Goal: Task Accomplishment & Management: Manage account settings

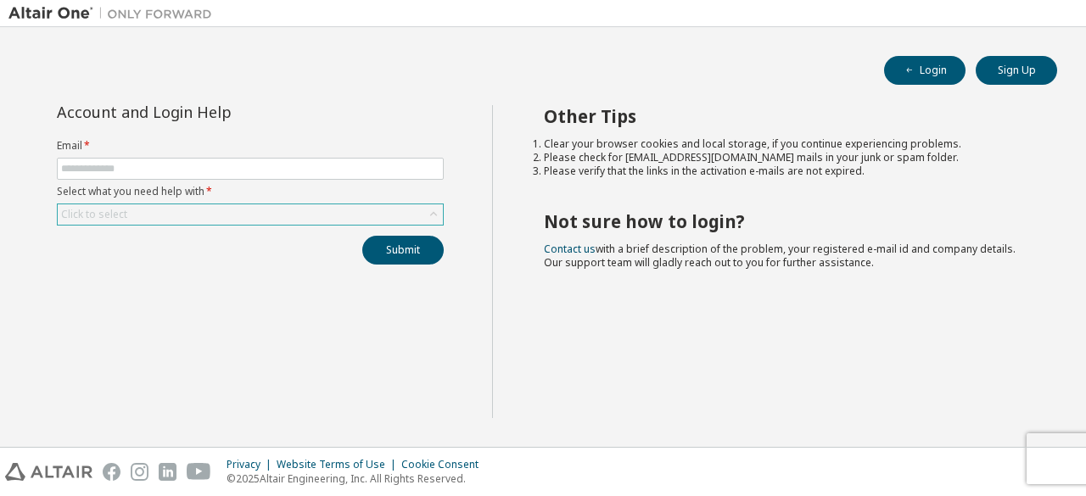
click at [439, 211] on icon at bounding box center [433, 214] width 17 height 17
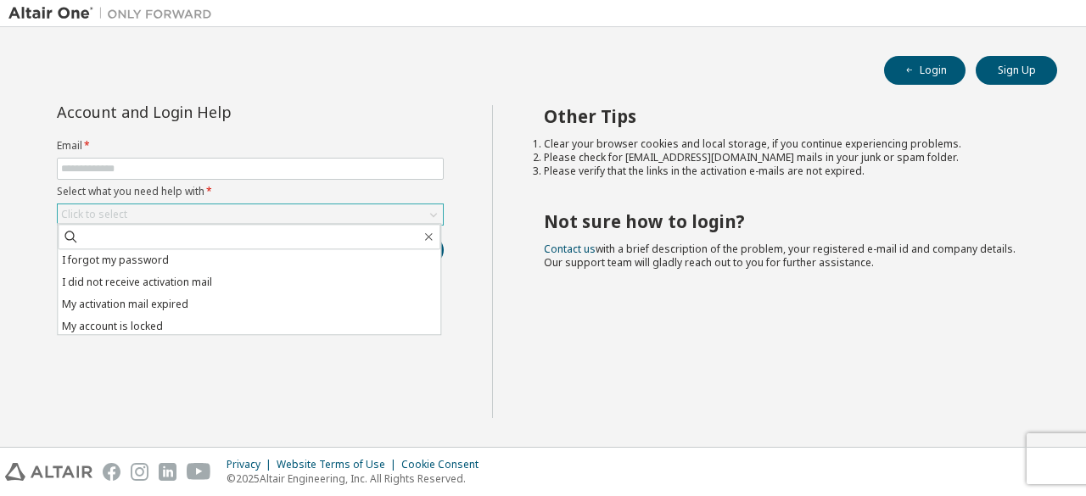
click at [611, 215] on h2 "Not sure how to login?" at bounding box center [786, 221] width 484 height 22
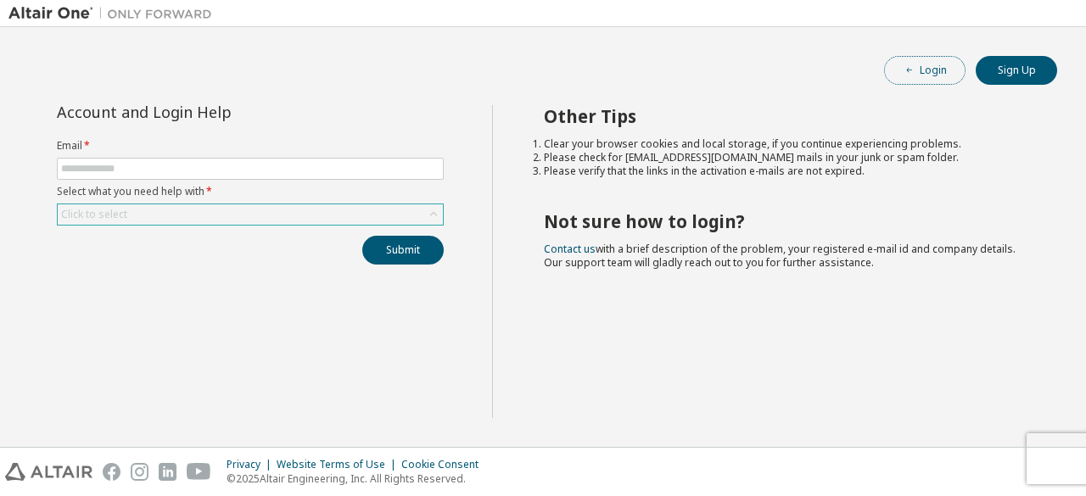
click at [925, 65] on button "Login" at bounding box center [924, 70] width 81 height 29
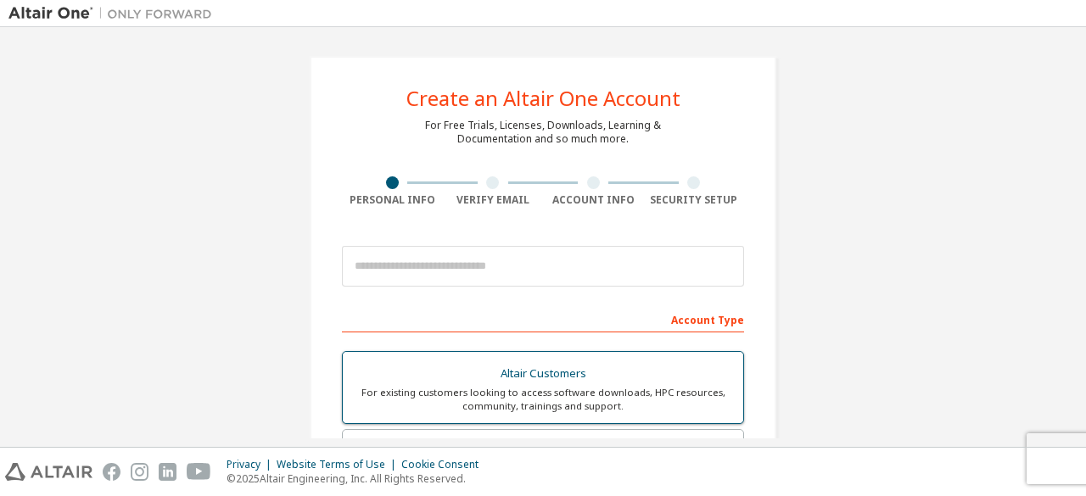
scroll to position [154, 0]
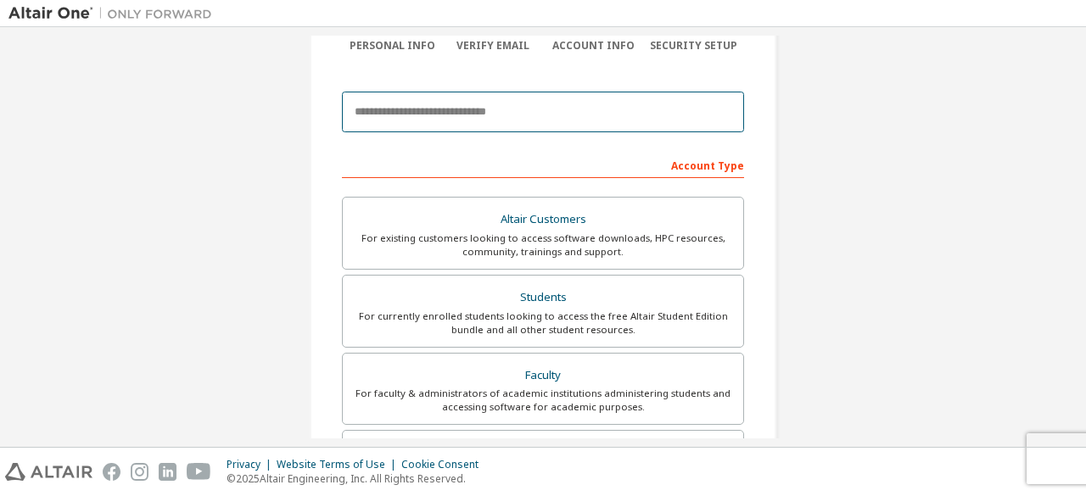
click at [540, 111] on input "email" at bounding box center [543, 112] width 402 height 41
type input "**********"
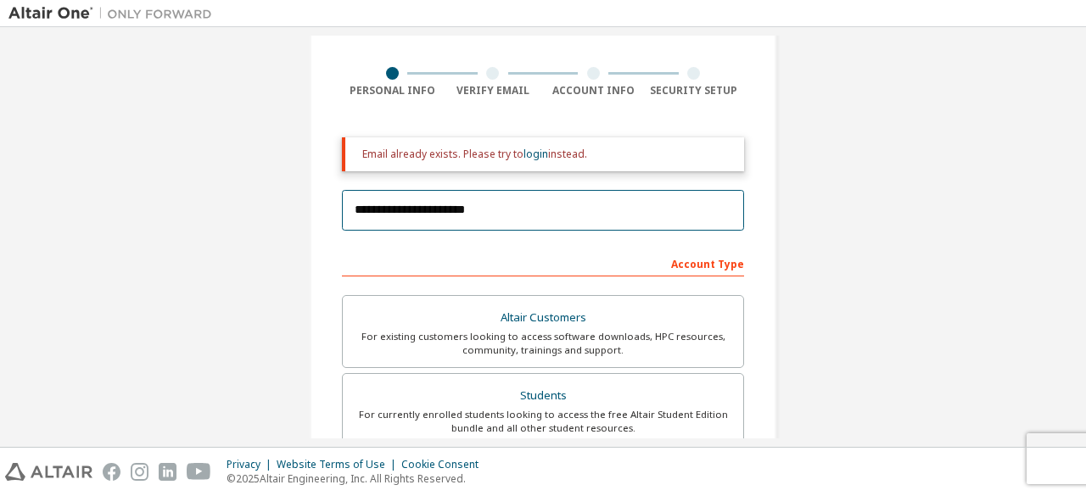
scroll to position [105, 0]
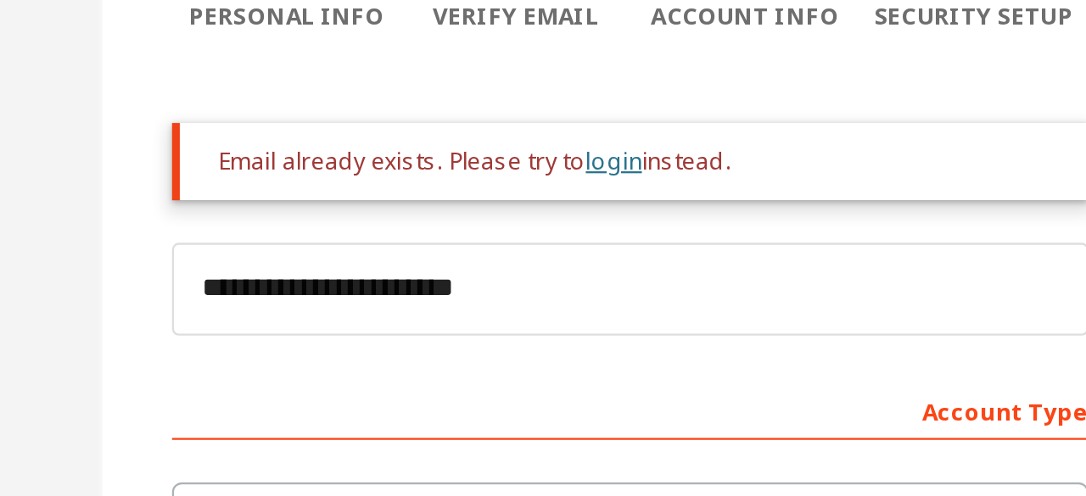
click at [529, 159] on link "login" at bounding box center [535, 158] width 25 height 14
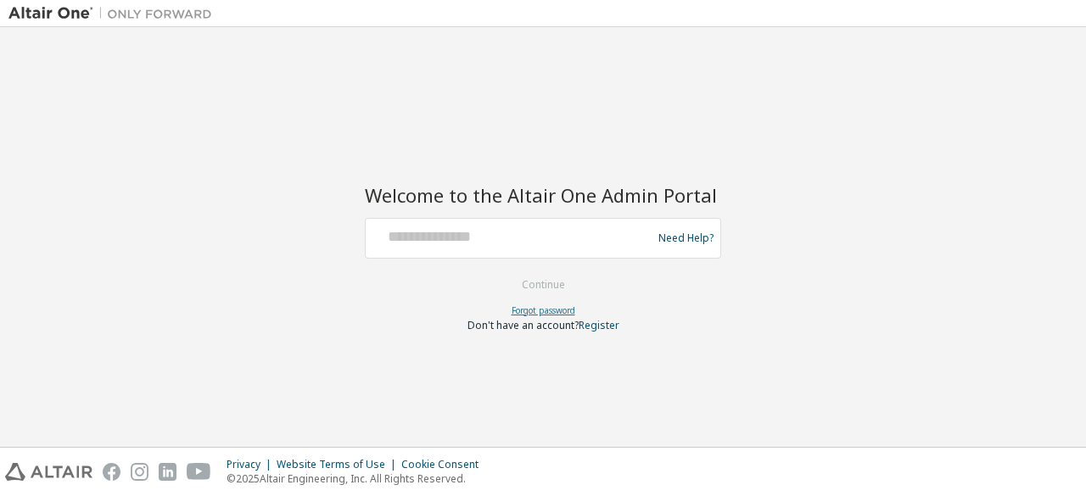
click at [548, 308] on link "Forgot password" at bounding box center [544, 311] width 64 height 12
